Goal: Task Accomplishment & Management: Manage account settings

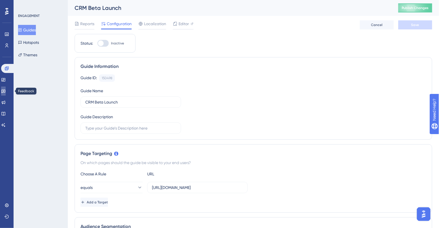
click at [6, 93] on icon at bounding box center [3, 91] width 5 height 5
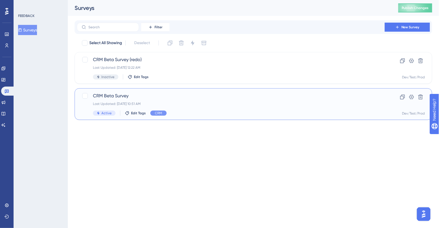
click at [119, 98] on span "CRM Beta Survey" at bounding box center [231, 95] width 276 height 7
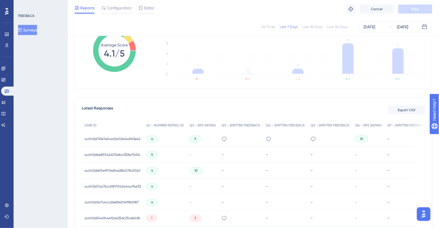
scroll to position [133, 0]
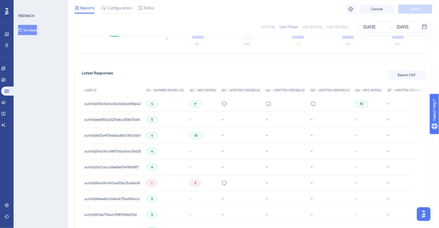
click at [117, 105] on span "auth0|6761e7e0aa3a026dadf63e42" at bounding box center [112, 103] width 56 height 5
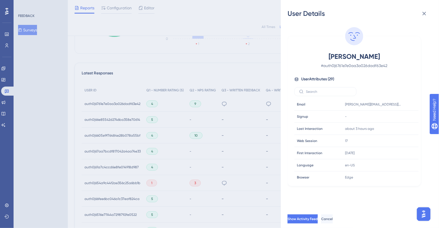
click at [251, 125] on div "User Details [PERSON_NAME] # auth0|6761e7e0aa3a026dadf63e42 User Attributes ( 2…" at bounding box center [219, 114] width 439 height 228
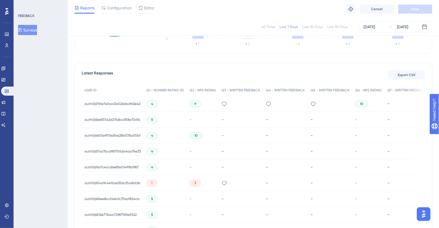
click at [195, 103] on span "9" at bounding box center [195, 103] width 2 height 5
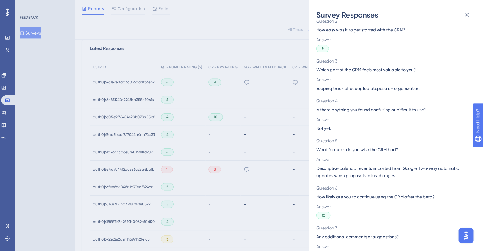
scroll to position [50, 0]
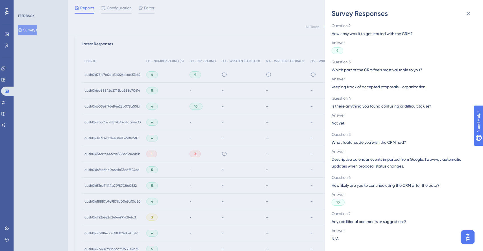
click at [209, 183] on div "Survey Responses auth0|6761e7e0aa3a026dadf63e42 Question 1 How satisfied are yo…" at bounding box center [241, 125] width 483 height 251
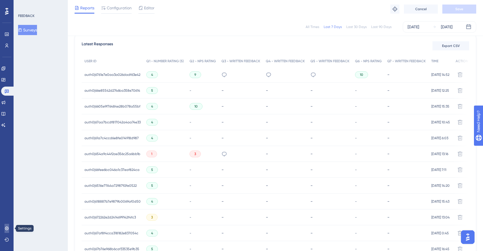
click at [5, 227] on icon at bounding box center [7, 228] width 5 height 5
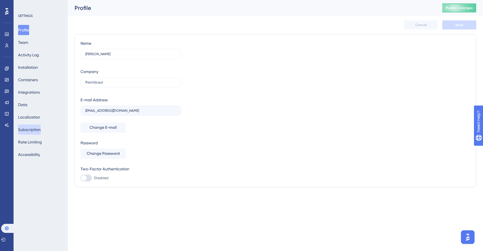
click at [41, 130] on button "Subscription" at bounding box center [29, 129] width 23 height 10
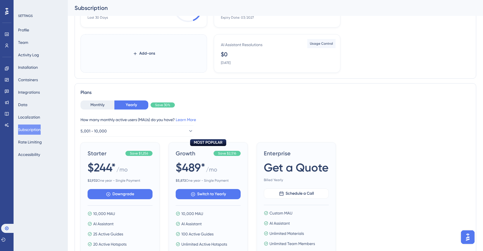
scroll to position [229, 0]
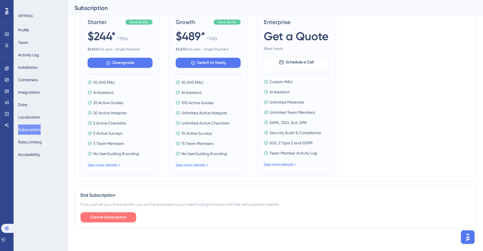
click at [111, 216] on span "Cancel Subscription" at bounding box center [108, 217] width 36 height 7
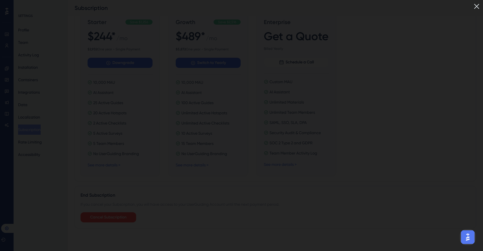
click at [439, 4] on img at bounding box center [476, 6] width 9 height 9
